Goal: Information Seeking & Learning: Learn about a topic

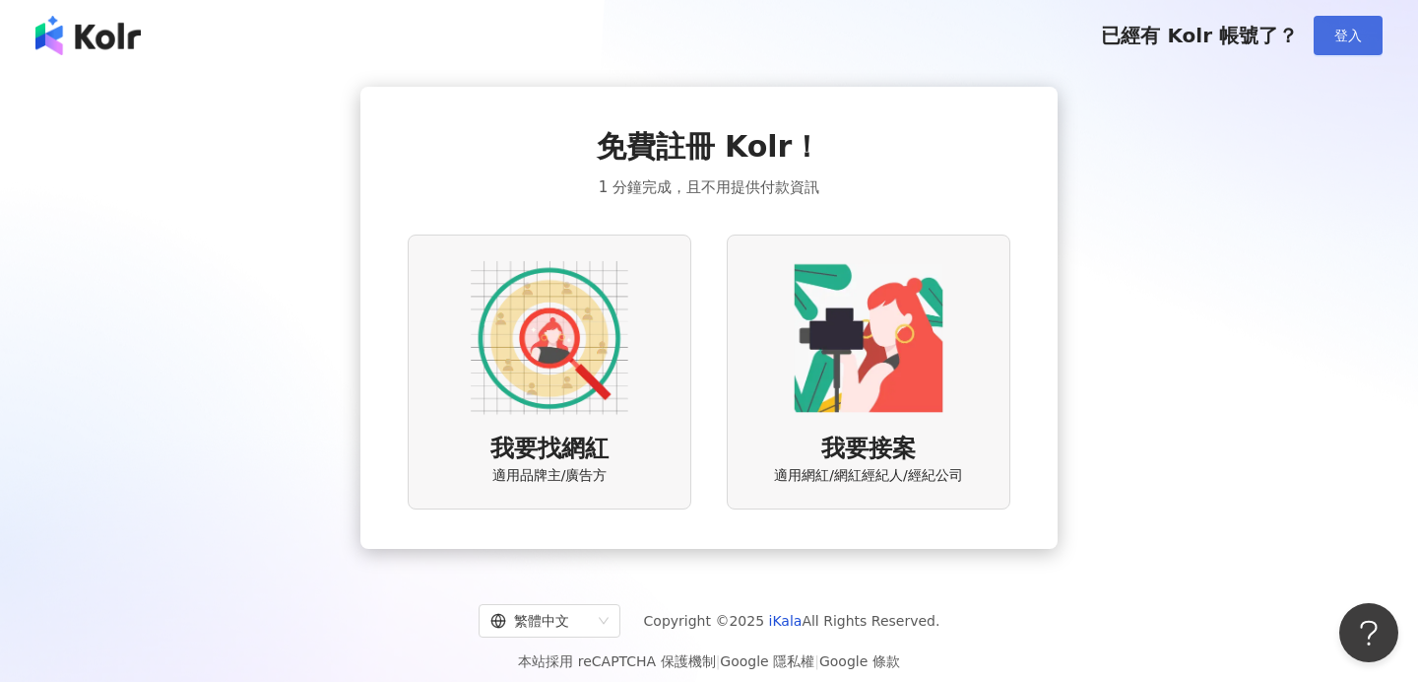
click at [1334, 39] on button "登入" at bounding box center [1348, 35] width 69 height 39
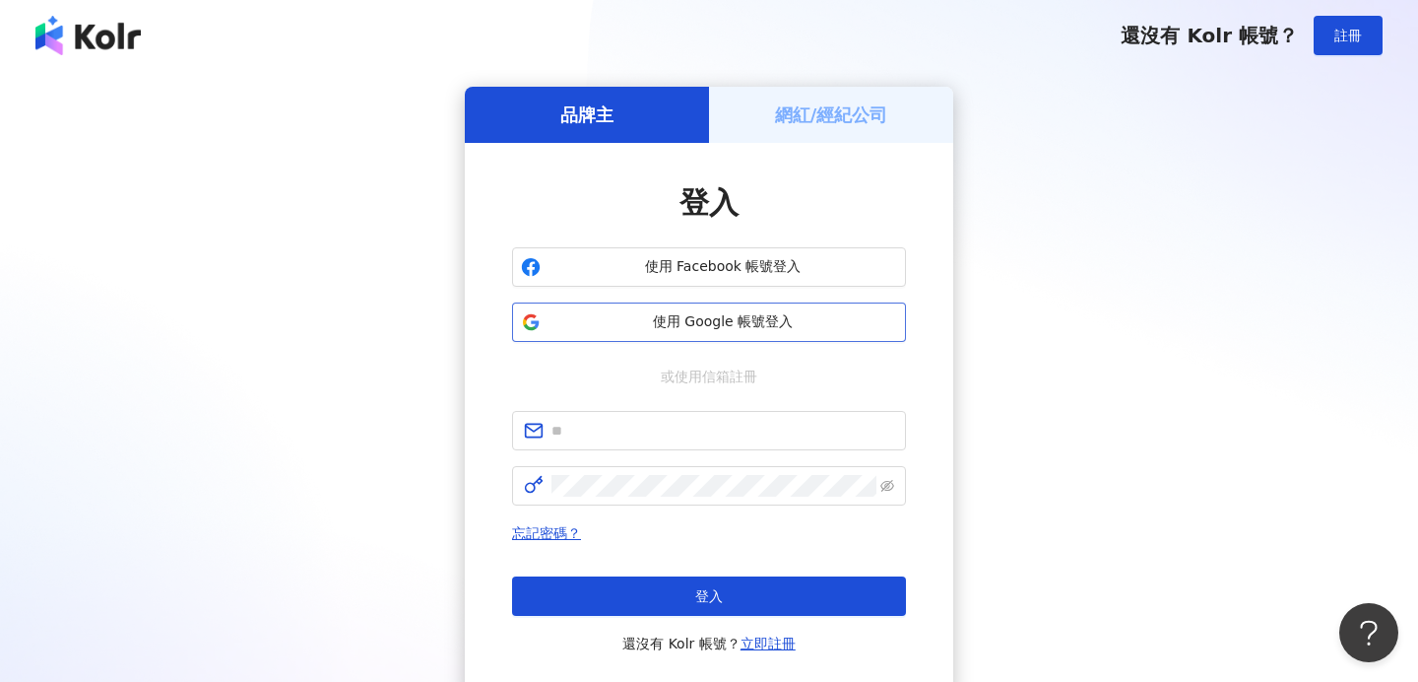
click at [782, 312] on span "使用 Google 帳號登入" at bounding box center [723, 322] width 349 height 20
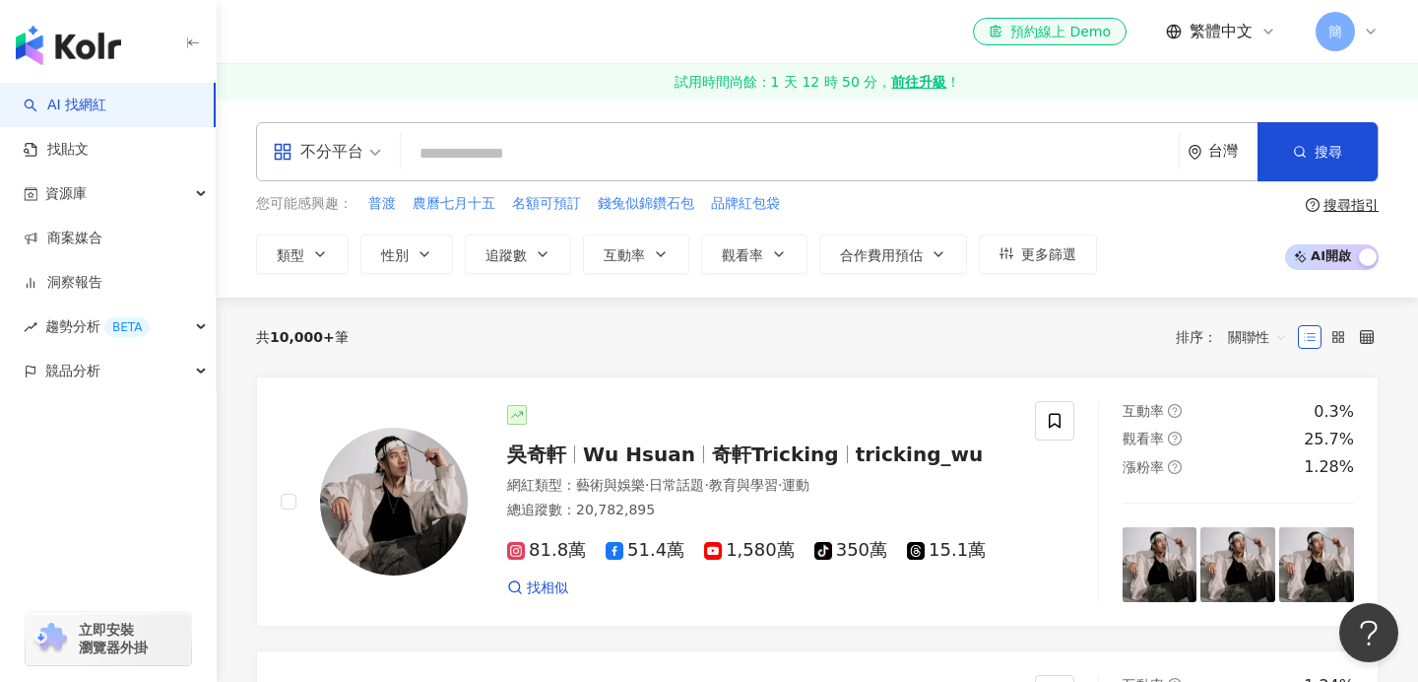
click at [443, 138] on input "search" at bounding box center [790, 153] width 762 height 37
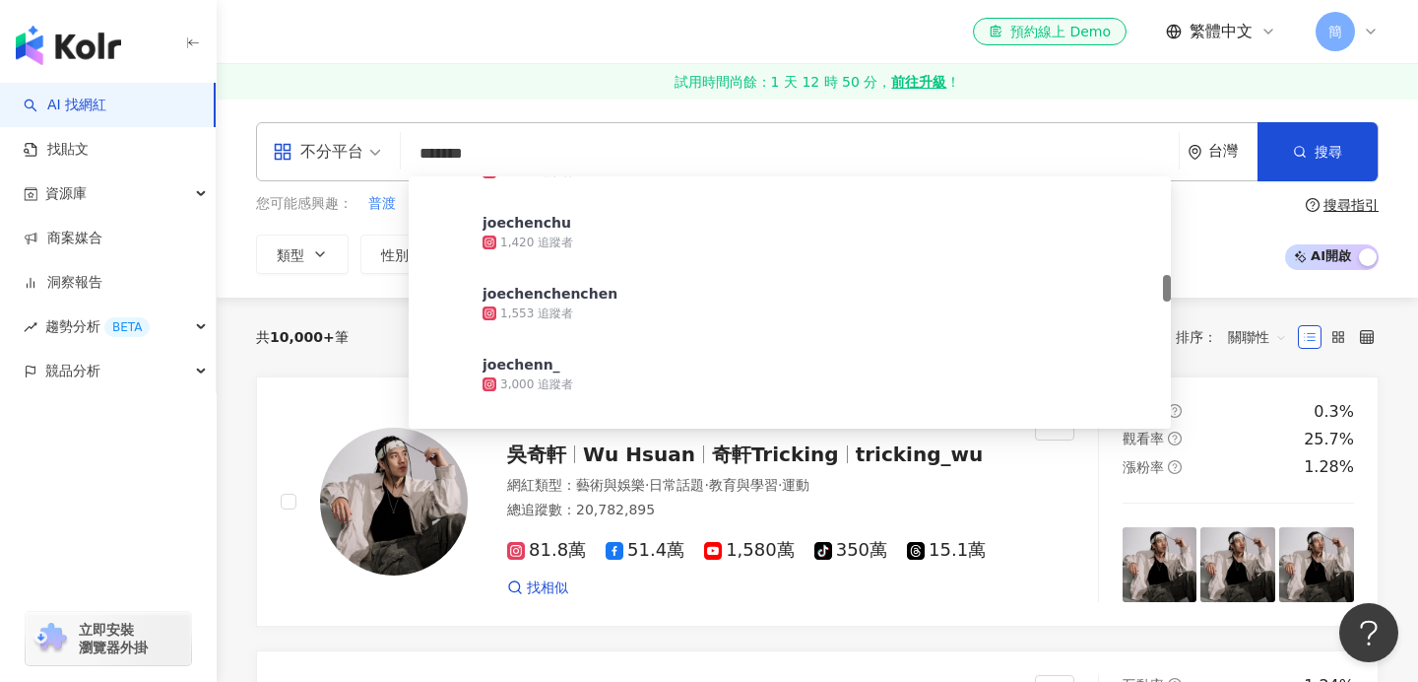
scroll to position [903, 0]
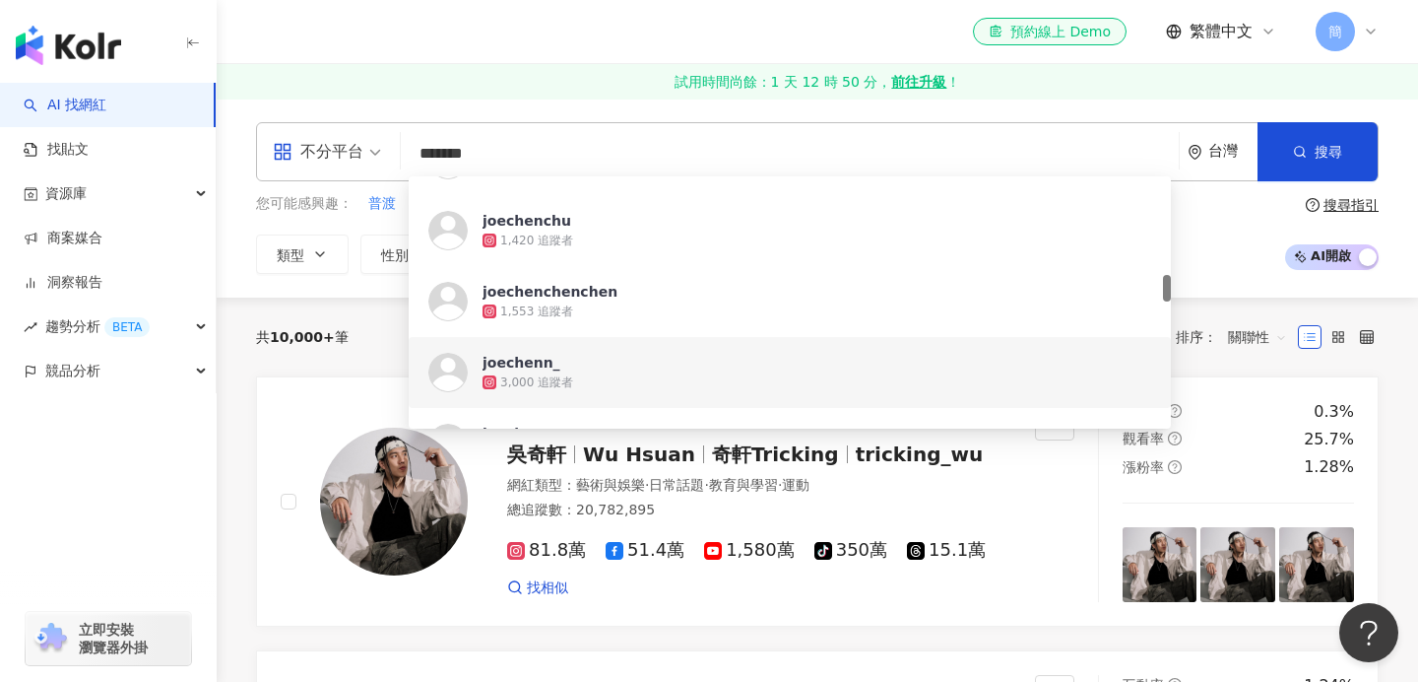
type input "*******"
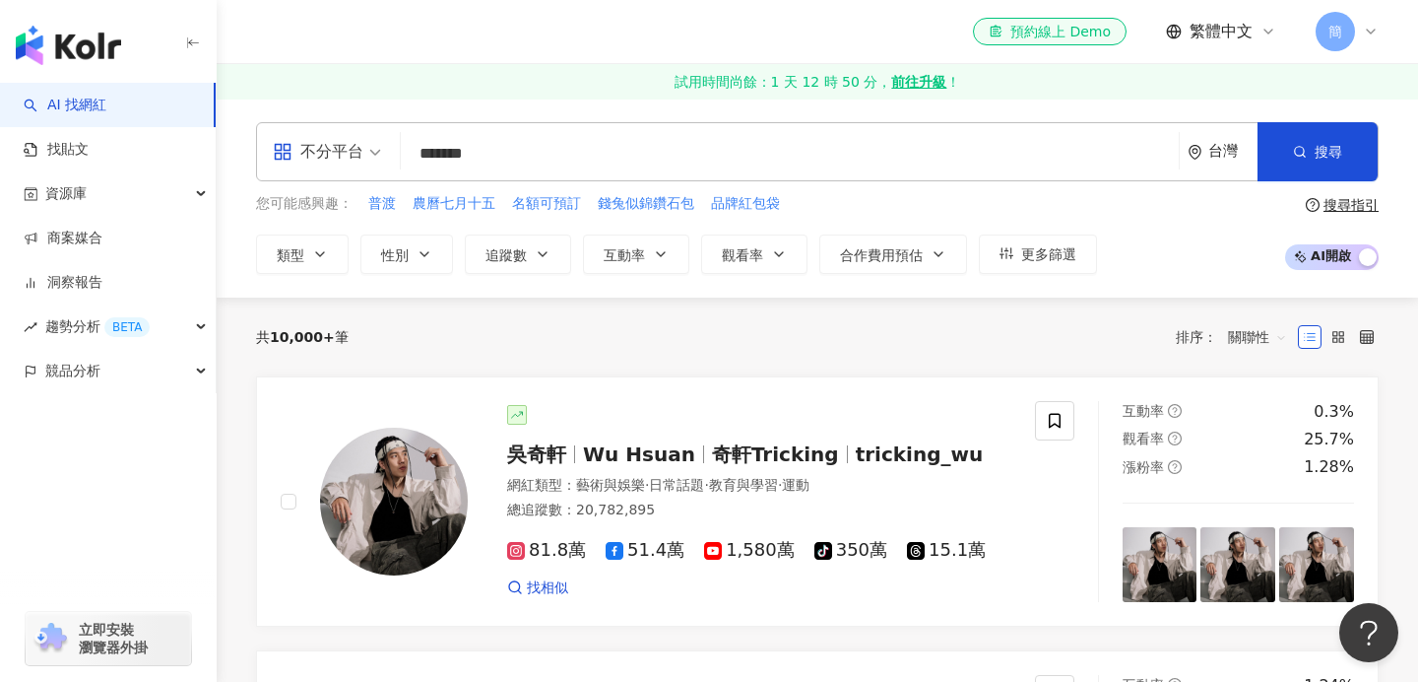
click at [359, 358] on div "共 10,000+ 筆 排序： 關聯性" at bounding box center [817, 336] width 1123 height 79
